Goal: Information Seeking & Learning: Learn about a topic

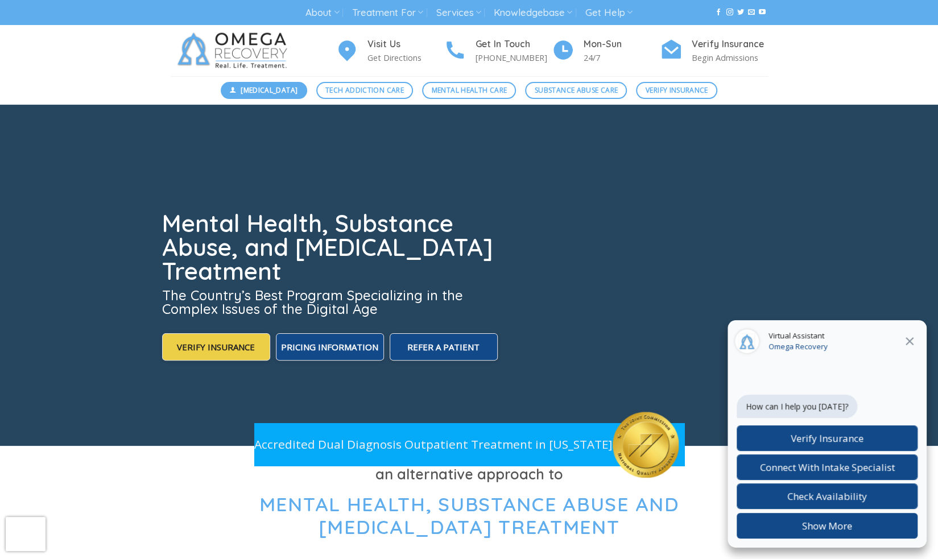
click at [286, 92] on span "[MEDICAL_DATA]" at bounding box center [269, 90] width 57 height 11
click at [552, 88] on span "Substance Abuse Care" at bounding box center [576, 90] width 83 height 11
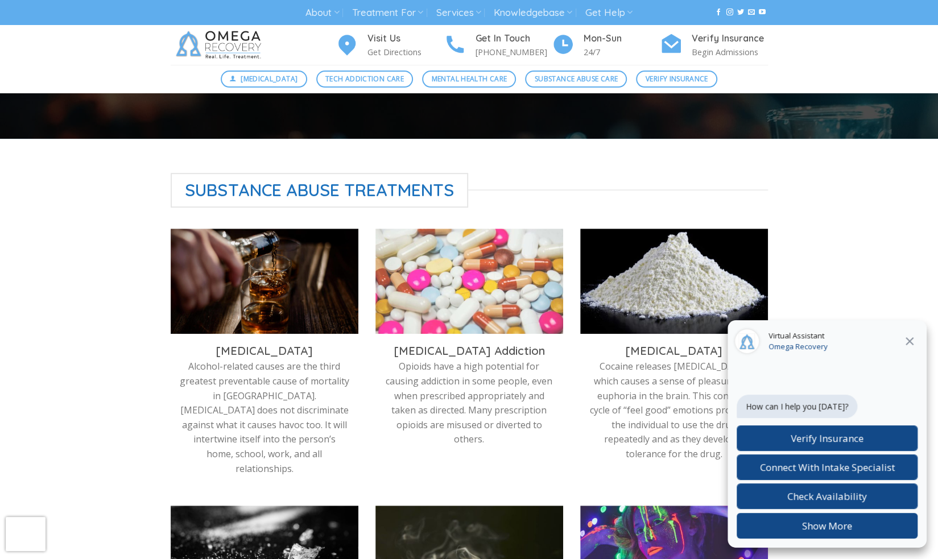
scroll to position [252, 0]
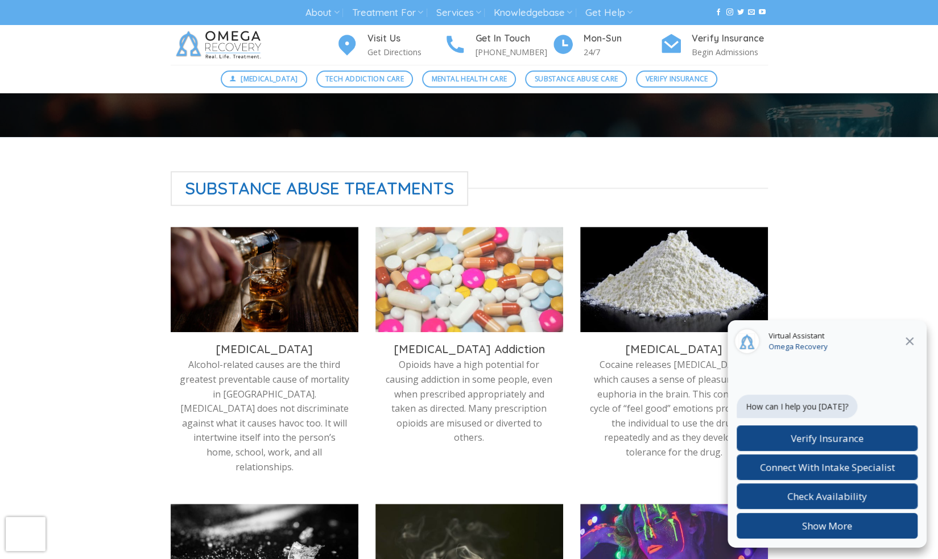
click at [342, 272] on img at bounding box center [265, 279] width 188 height 105
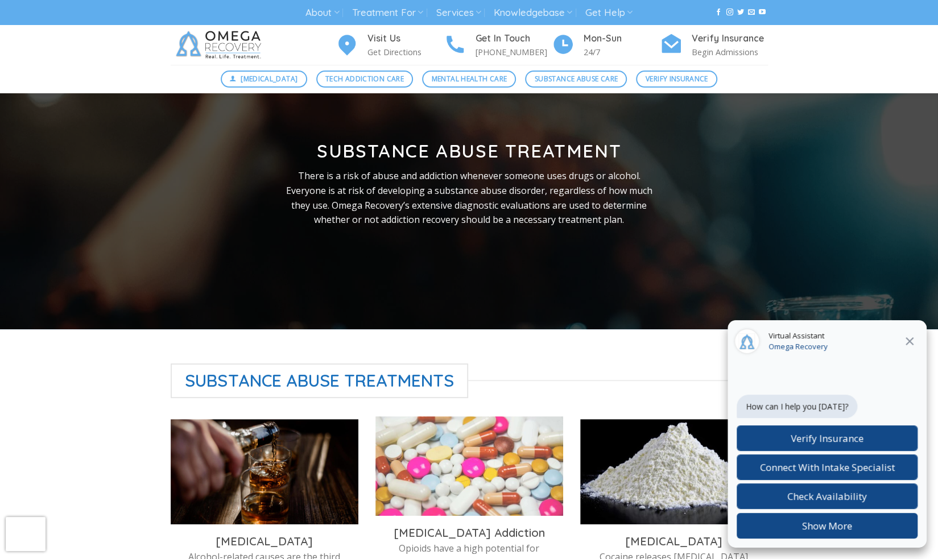
scroll to position [0, 0]
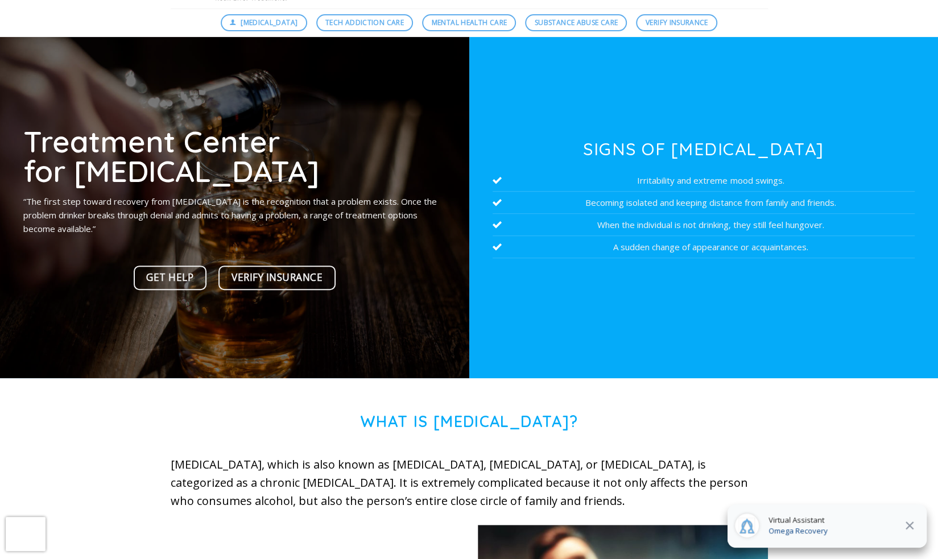
scroll to position [68, 0]
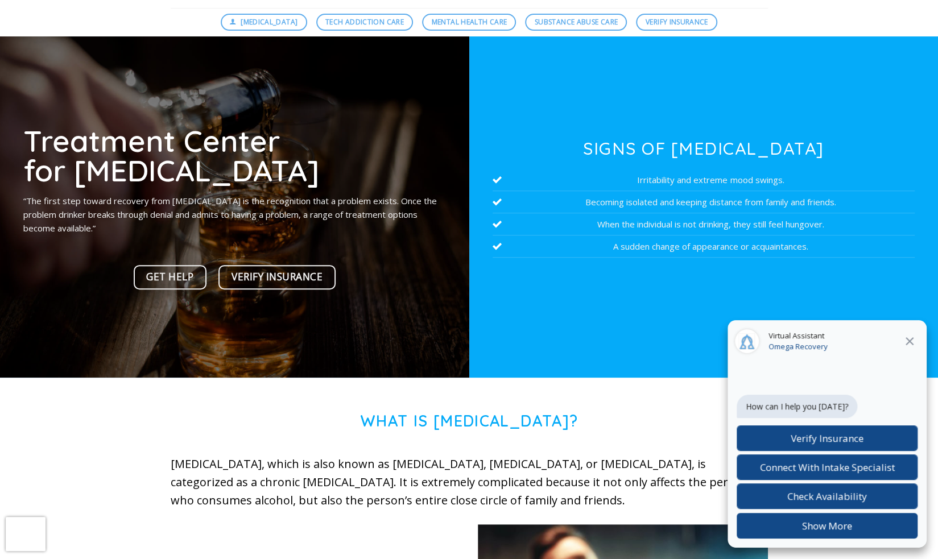
click at [908, 336] on icon "Close" at bounding box center [910, 341] width 14 height 14
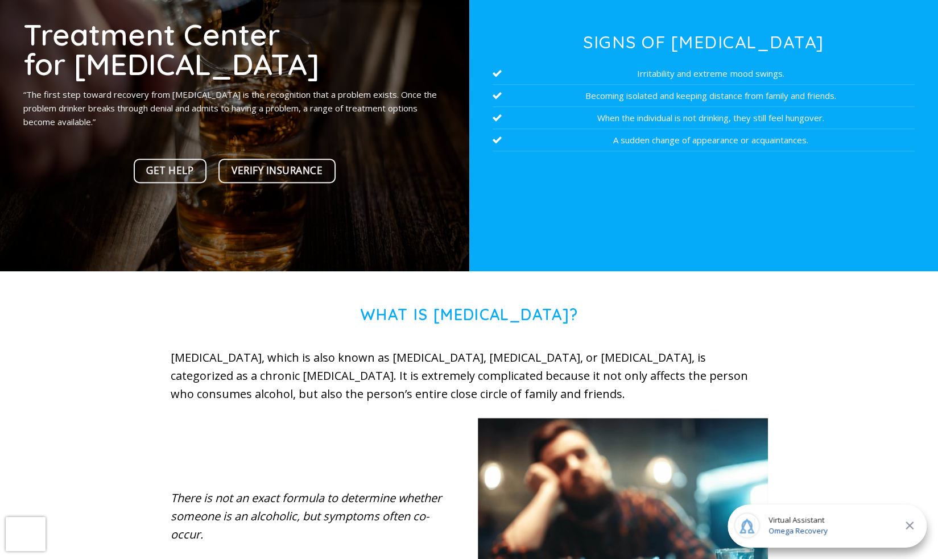
scroll to position [0, 0]
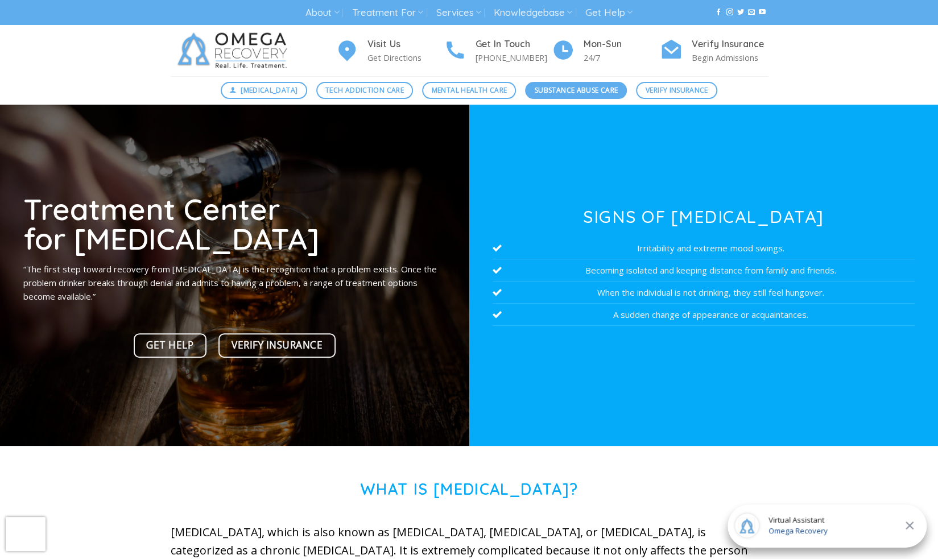
click at [578, 94] on span "Substance Abuse Care" at bounding box center [576, 90] width 83 height 11
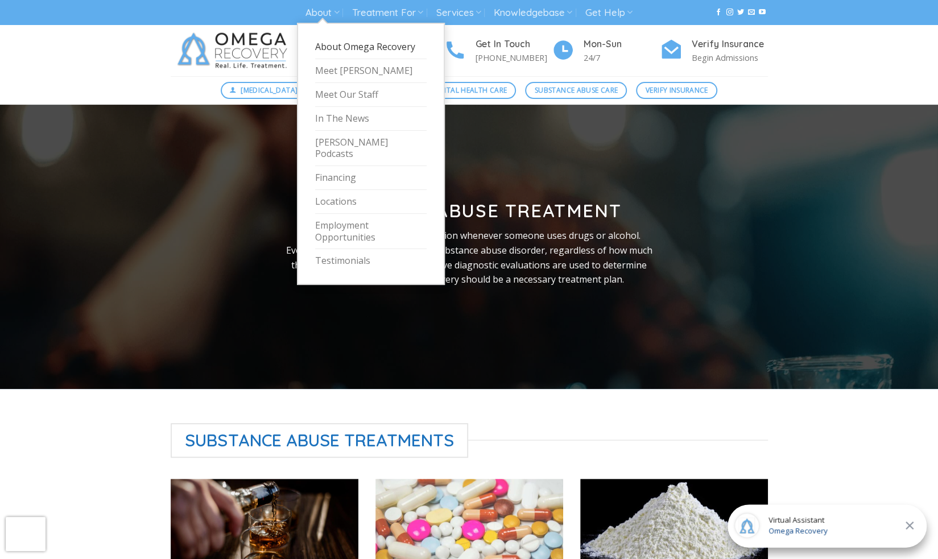
click at [338, 42] on link "About Omega Recovery" at bounding box center [370, 47] width 111 height 24
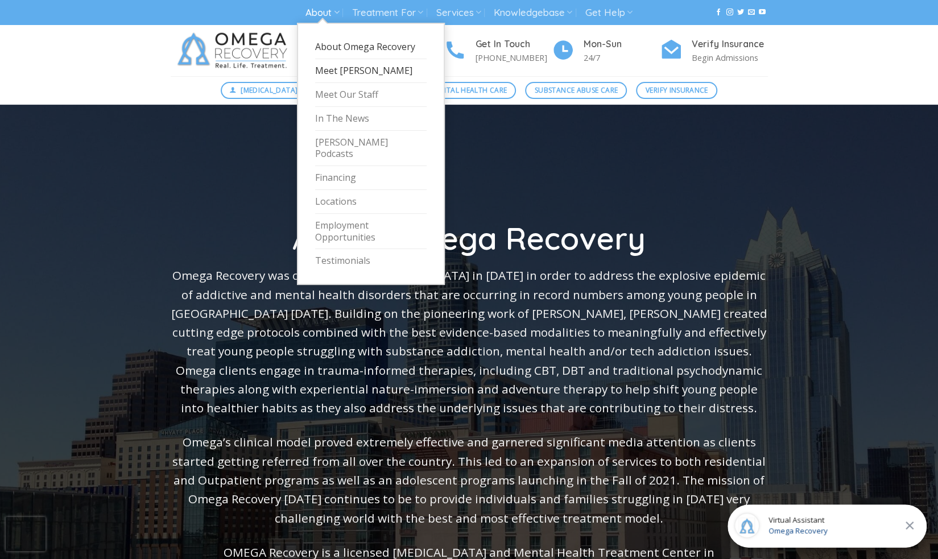
click at [336, 75] on link "Meet [PERSON_NAME]" at bounding box center [370, 71] width 111 height 24
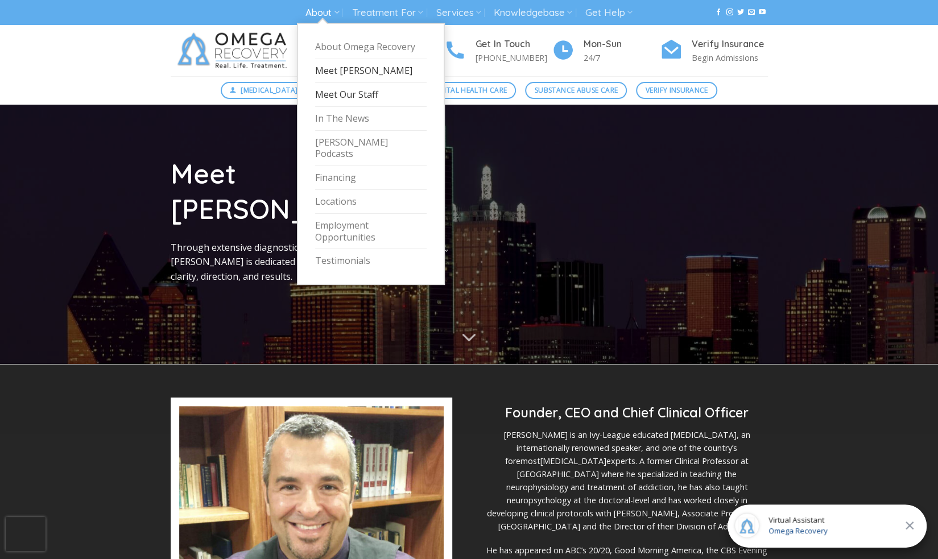
click at [325, 92] on link "Meet Our Staff" at bounding box center [370, 95] width 111 height 24
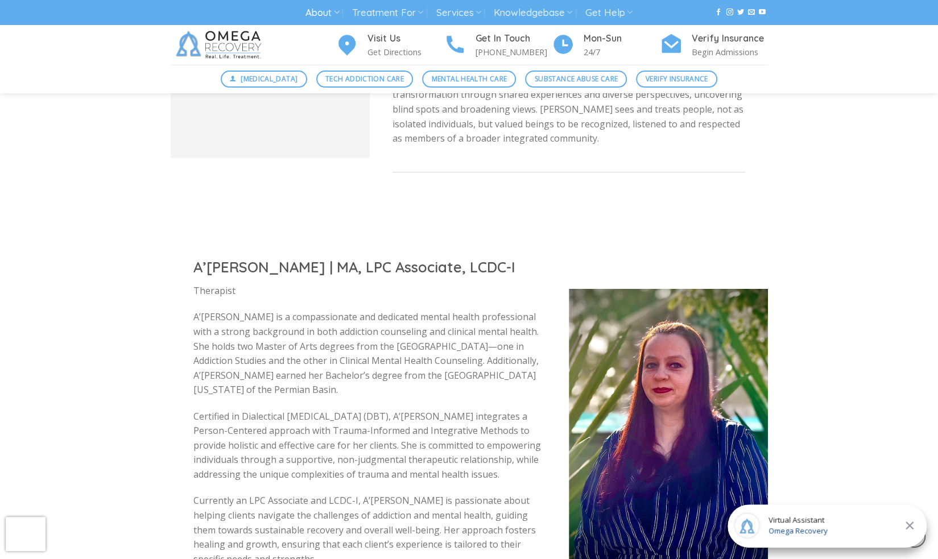
scroll to position [2301, 0]
